Goal: Task Accomplishment & Management: Use online tool/utility

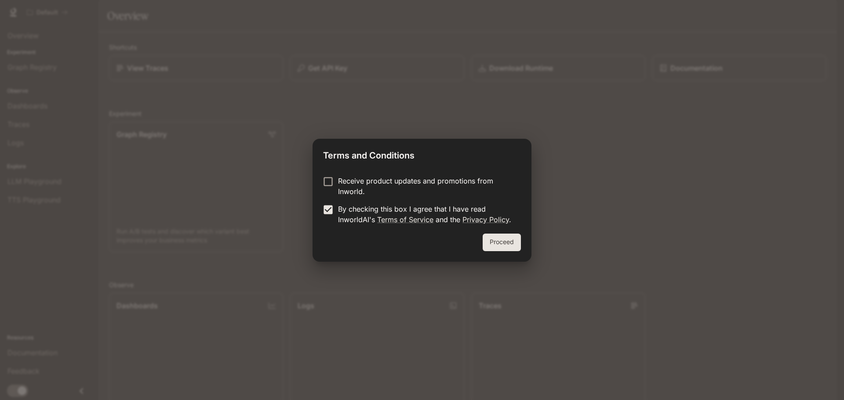
click at [511, 249] on button "Proceed" at bounding box center [501, 243] width 38 height 18
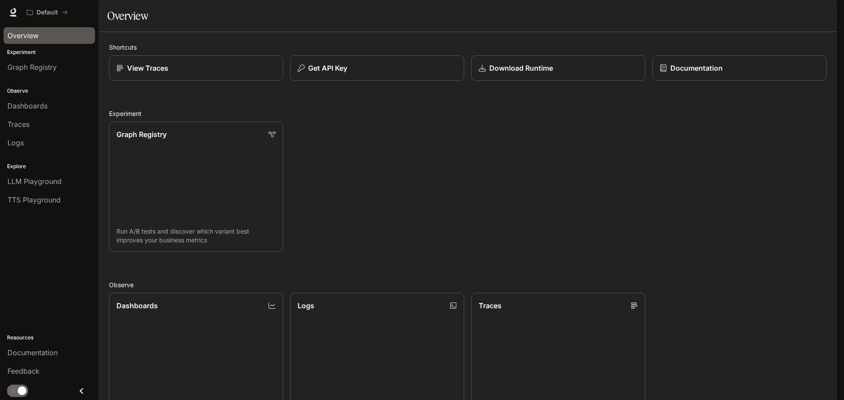
click at [39, 41] on span "Overview" at bounding box center [22, 35] width 31 height 11
click at [47, 187] on span "LLM Playground" at bounding box center [34, 181] width 54 height 11
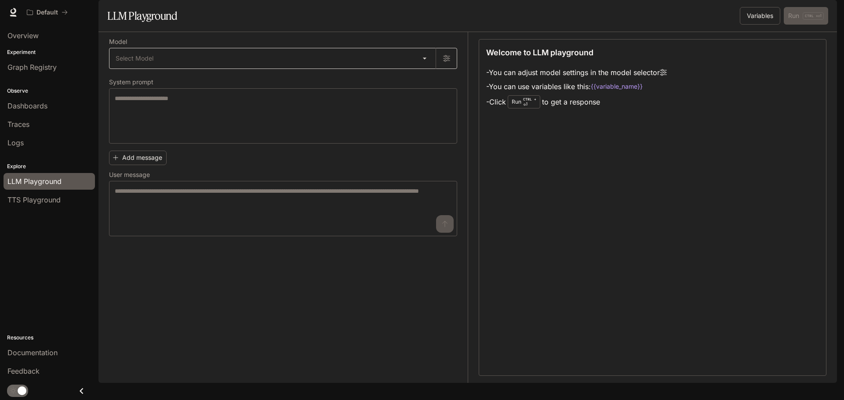
click at [216, 95] on body "Skip to main content Default Documentation Documentation Portal Overview Experi…" at bounding box center [422, 205] width 844 height 411
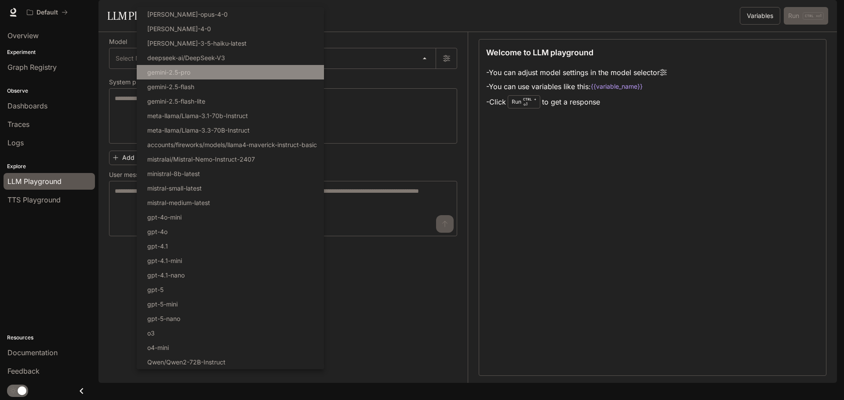
click at [218, 80] on li "gemini-2.5-pro" at bounding box center [230, 72] width 187 height 14
type input "**********"
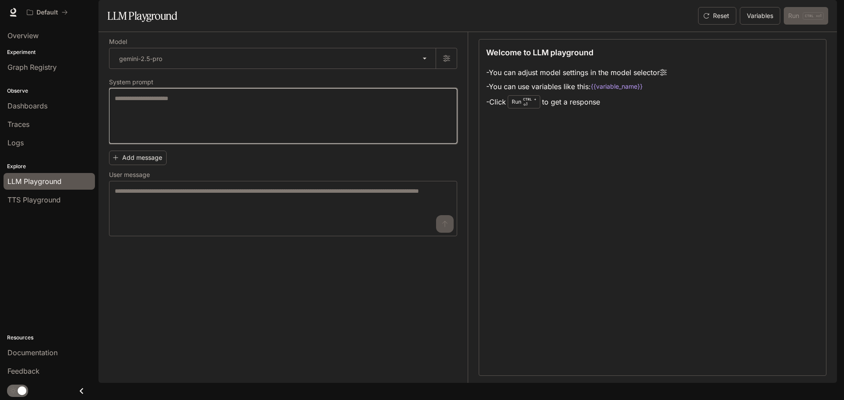
click at [228, 138] on textarea at bounding box center [283, 116] width 337 height 44
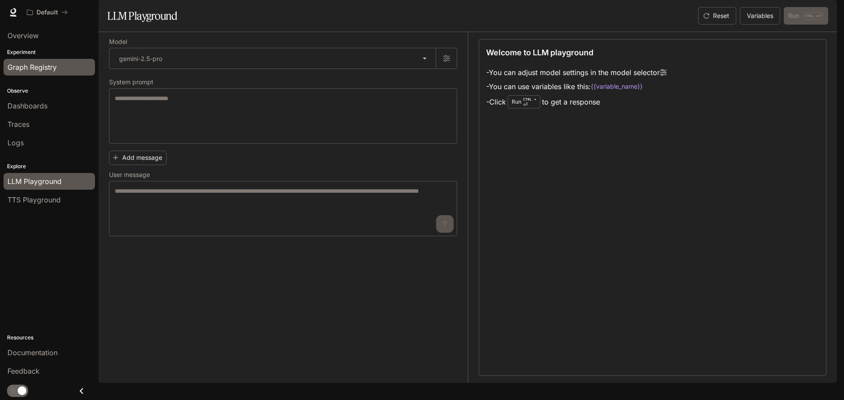
click at [52, 72] on span "Graph Registry" at bounding box center [31, 67] width 49 height 11
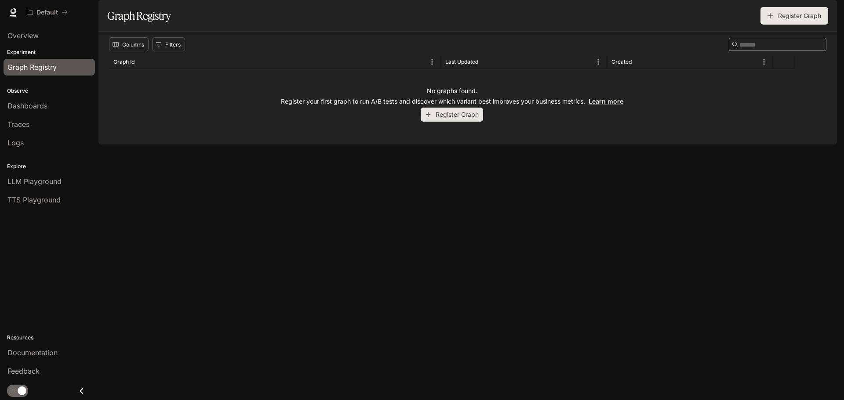
click at [470, 122] on button "Register Graph" at bounding box center [451, 115] width 62 height 14
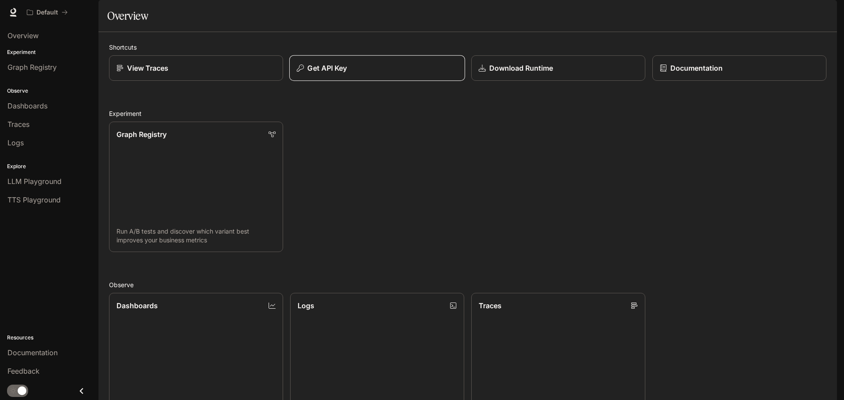
click at [367, 81] on button "Get API Key" at bounding box center [377, 68] width 176 height 26
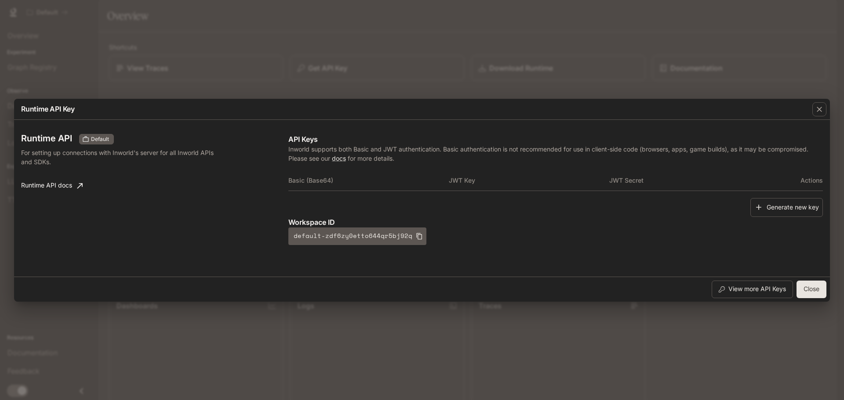
drag, startPoint x: 98, startPoint y: 18, endPoint x: 81, endPoint y: 2, distance: 23.0
click at [96, 16] on div "Runtime API Key Runtime API Default For setting up connections with Inworld's s…" at bounding box center [422, 200] width 844 height 400
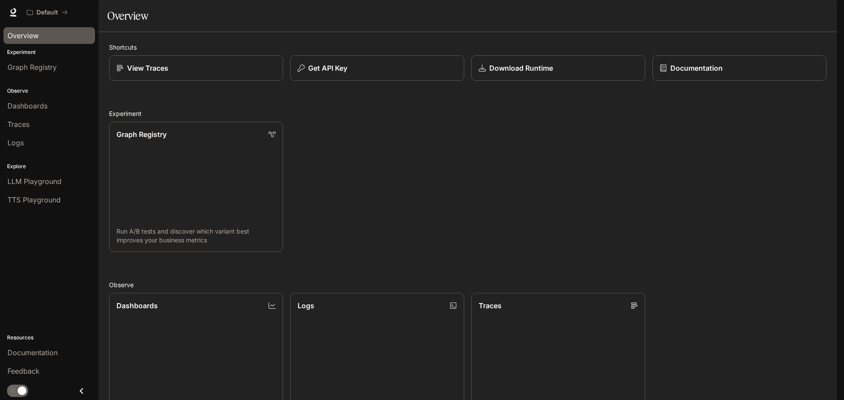
click at [39, 41] on span "Overview" at bounding box center [22, 35] width 31 height 11
click at [823, 15] on img "button" at bounding box center [824, 12] width 12 height 12
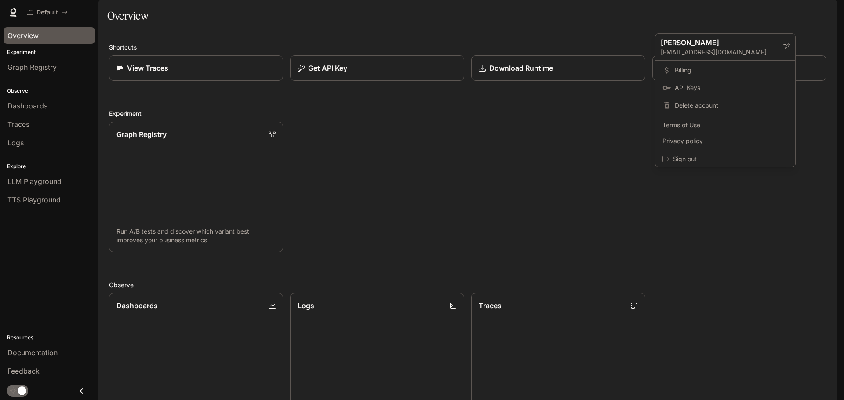
click at [229, 57] on div at bounding box center [422, 200] width 844 height 400
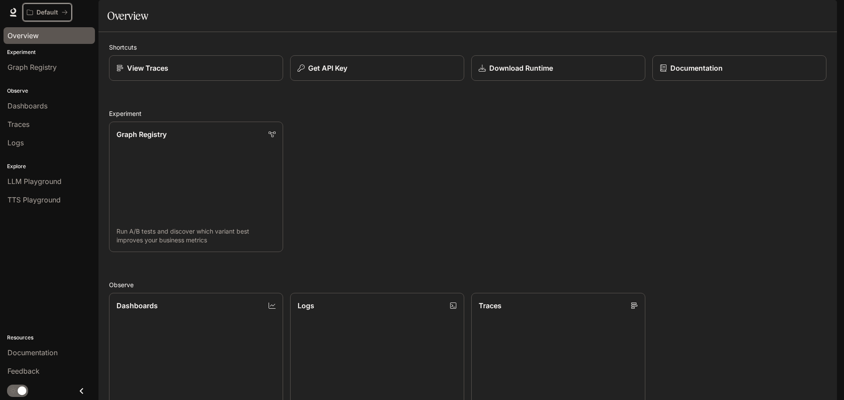
click at [52, 16] on p "Default" at bounding box center [47, 12] width 22 height 7
click at [528, 73] on p "Download Runtime" at bounding box center [520, 68] width 64 height 11
